Goal: Information Seeking & Learning: Learn about a topic

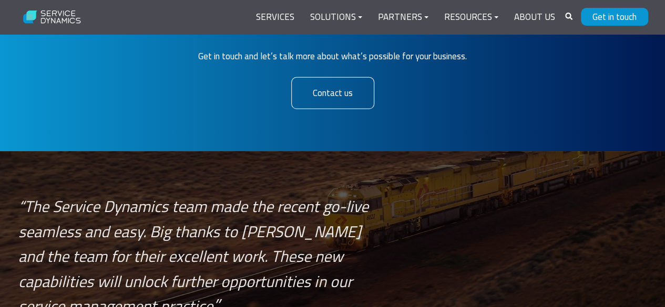
scroll to position [3491, 0]
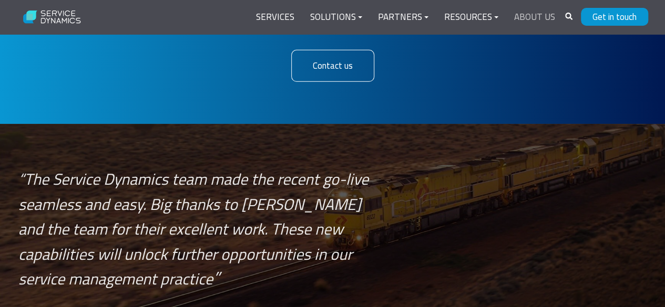
click at [521, 16] on link "About Us" at bounding box center [534, 17] width 57 height 25
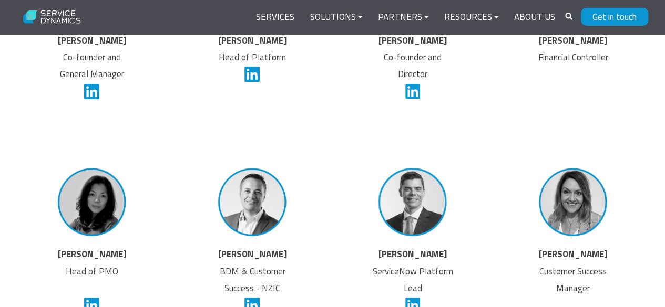
scroll to position [2023, 0]
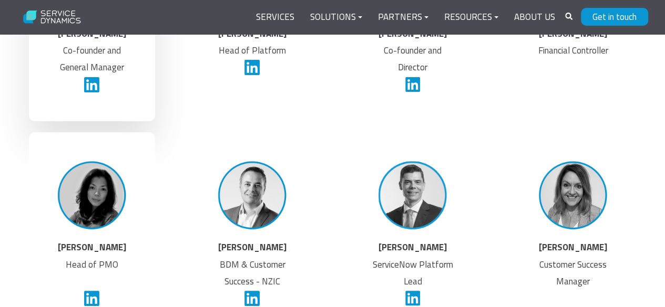
click at [94, 82] on icon at bounding box center [91, 84] width 15 height 15
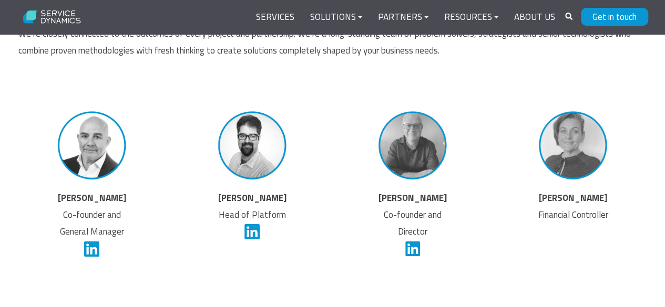
scroll to position [1861, 0]
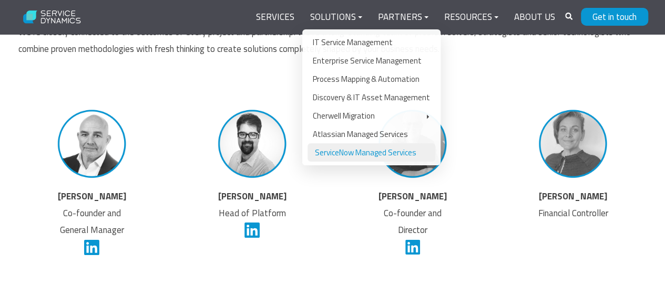
click at [374, 150] on link "ServiceNow Managed Services" at bounding box center [371, 152] width 128 height 18
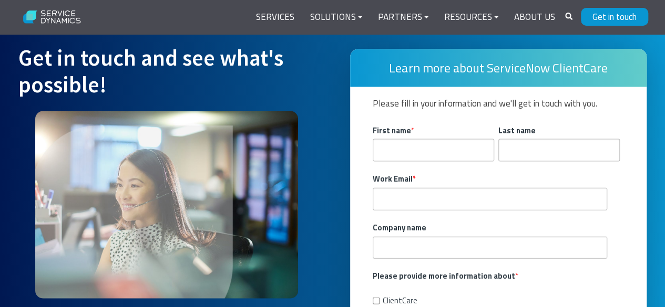
scroll to position [2974, 0]
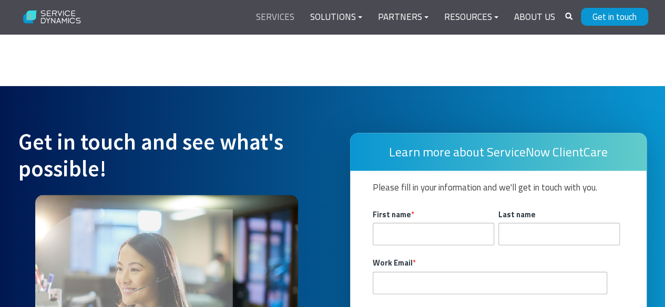
click at [287, 13] on link "Services" at bounding box center [275, 17] width 54 height 25
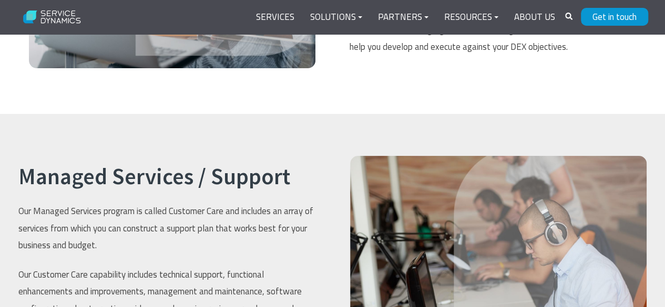
scroll to position [2166, 0]
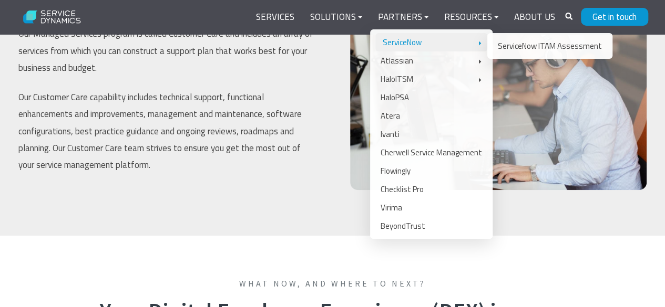
click at [410, 45] on link "ServiceNow" at bounding box center [431, 42] width 112 height 18
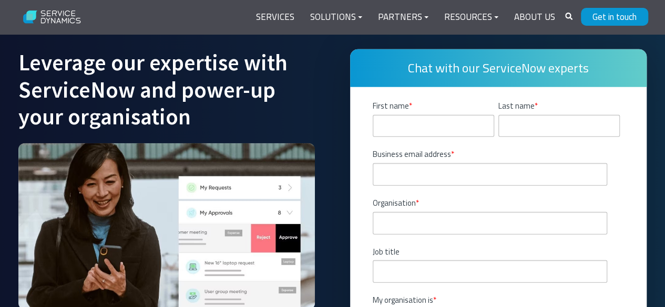
scroll to position [3300, 0]
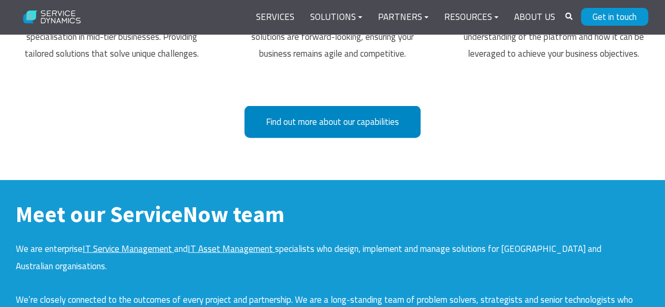
click at [304, 118] on link "Find out more about our capabilities" at bounding box center [332, 122] width 176 height 32
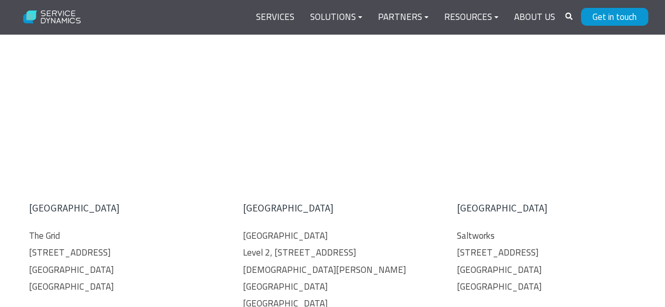
scroll to position [2888, 0]
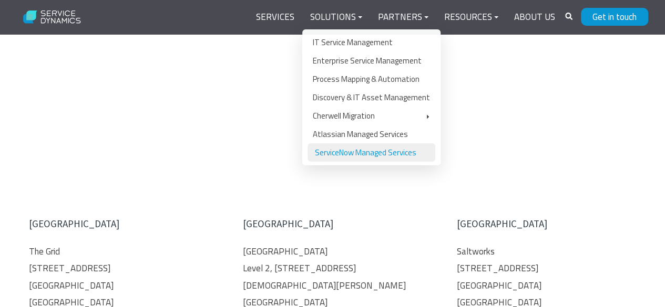
click at [366, 149] on link "ServiceNow Managed Services" at bounding box center [371, 152] width 128 height 18
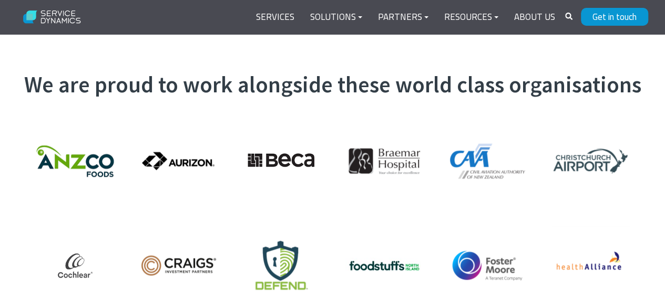
scroll to position [2389, 0]
